Goal: Transaction & Acquisition: Purchase product/service

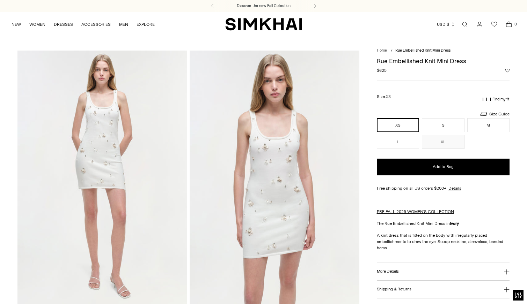
click at [467, 24] on link "Open search modal" at bounding box center [465, 24] width 14 height 14
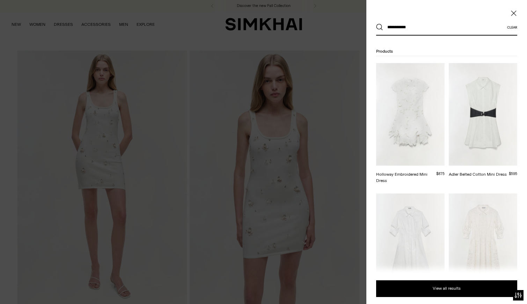
type input "**********"
click at [376, 24] on button "Search" at bounding box center [379, 27] width 7 height 7
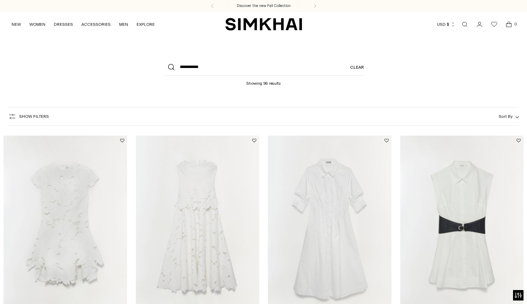
click at [31, 116] on span "Show Filters" at bounding box center [34, 116] width 30 height 5
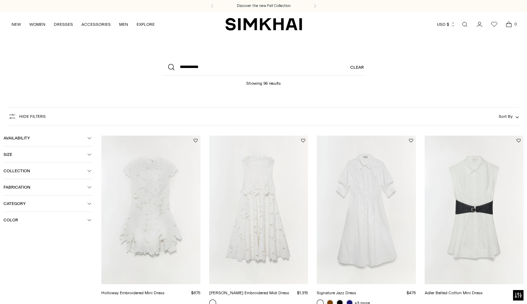
click at [80, 205] on span "Category" at bounding box center [45, 203] width 84 height 5
click at [4, 217] on div at bounding box center [6, 217] width 6 height 6
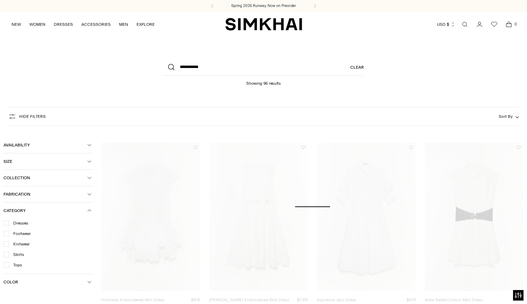
click at [87, 194] on span "Fabrication" at bounding box center [45, 194] width 84 height 5
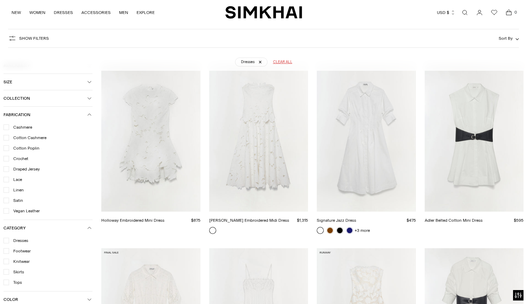
scroll to position [81, 0]
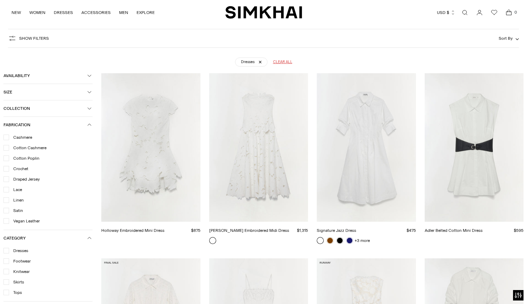
click at [86, 122] on button "Fabrication" at bounding box center [47, 125] width 89 height 16
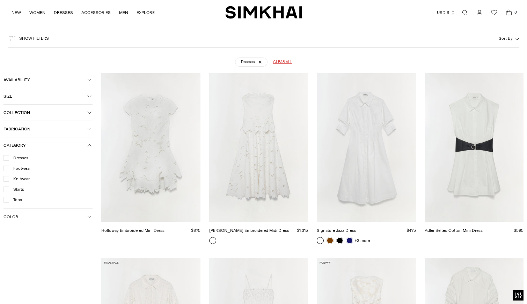
click at [87, 145] on span "Category" at bounding box center [45, 145] width 84 height 5
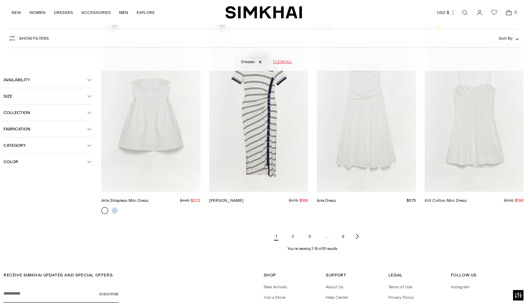
scroll to position [741, 0]
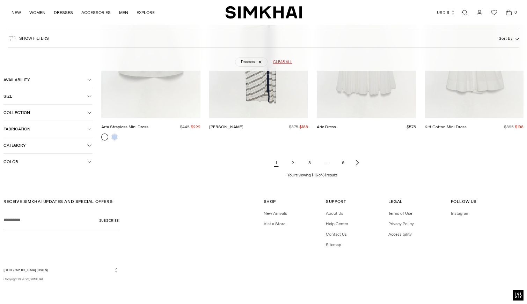
click at [293, 163] on link "2" at bounding box center [293, 163] width 14 height 14
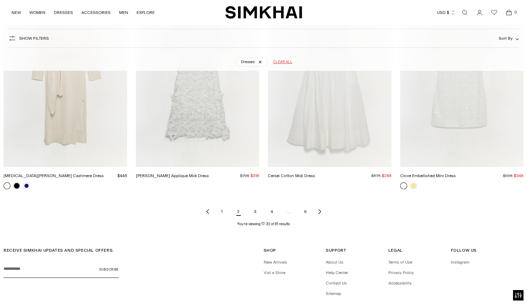
scroll to position [832, 0]
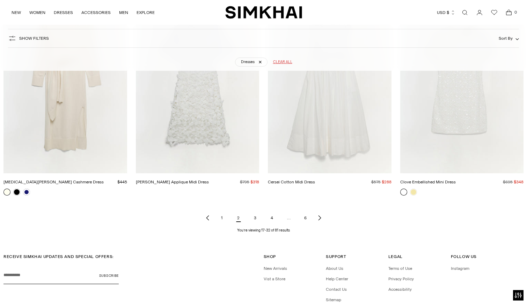
click at [257, 217] on link "3" at bounding box center [255, 218] width 14 height 14
